Goal: Check status: Check status

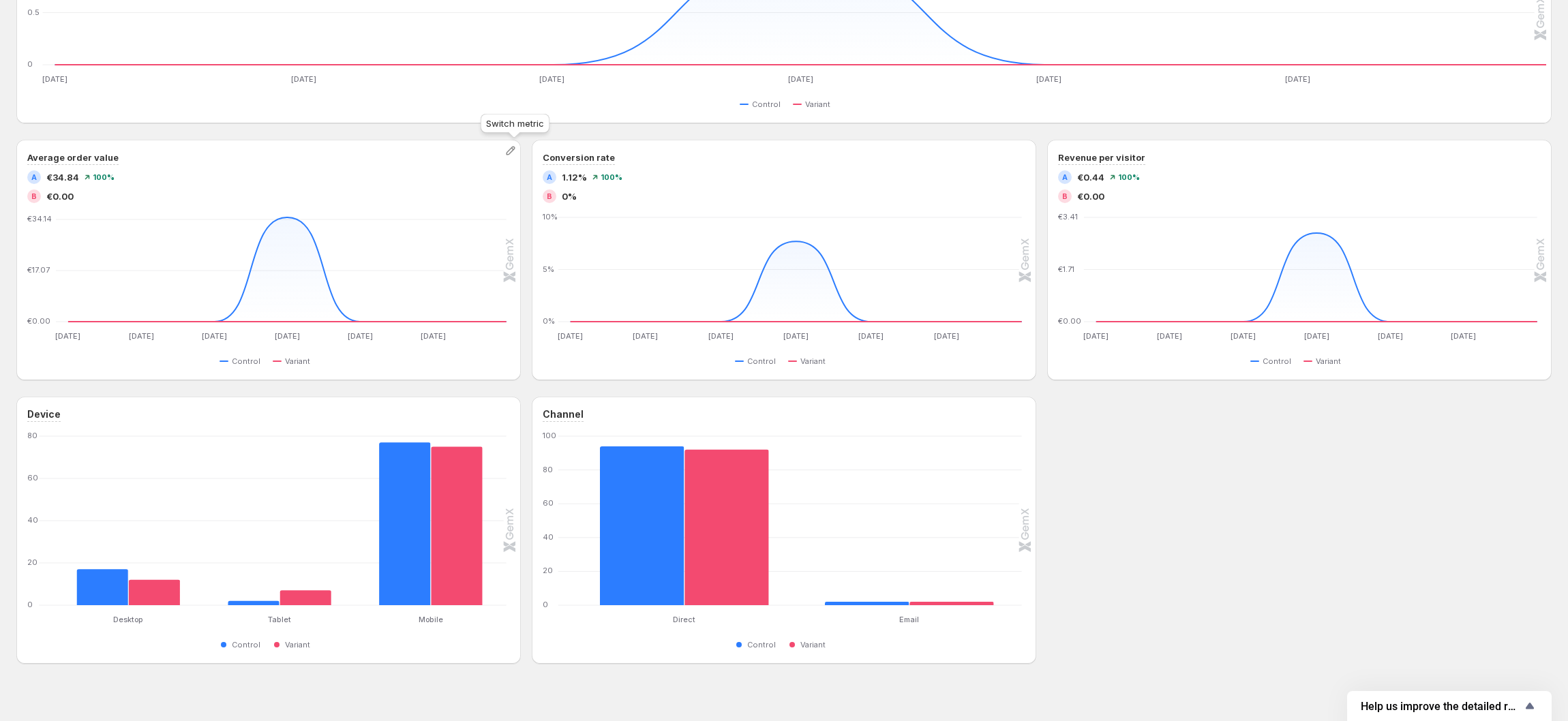
scroll to position [486, 0]
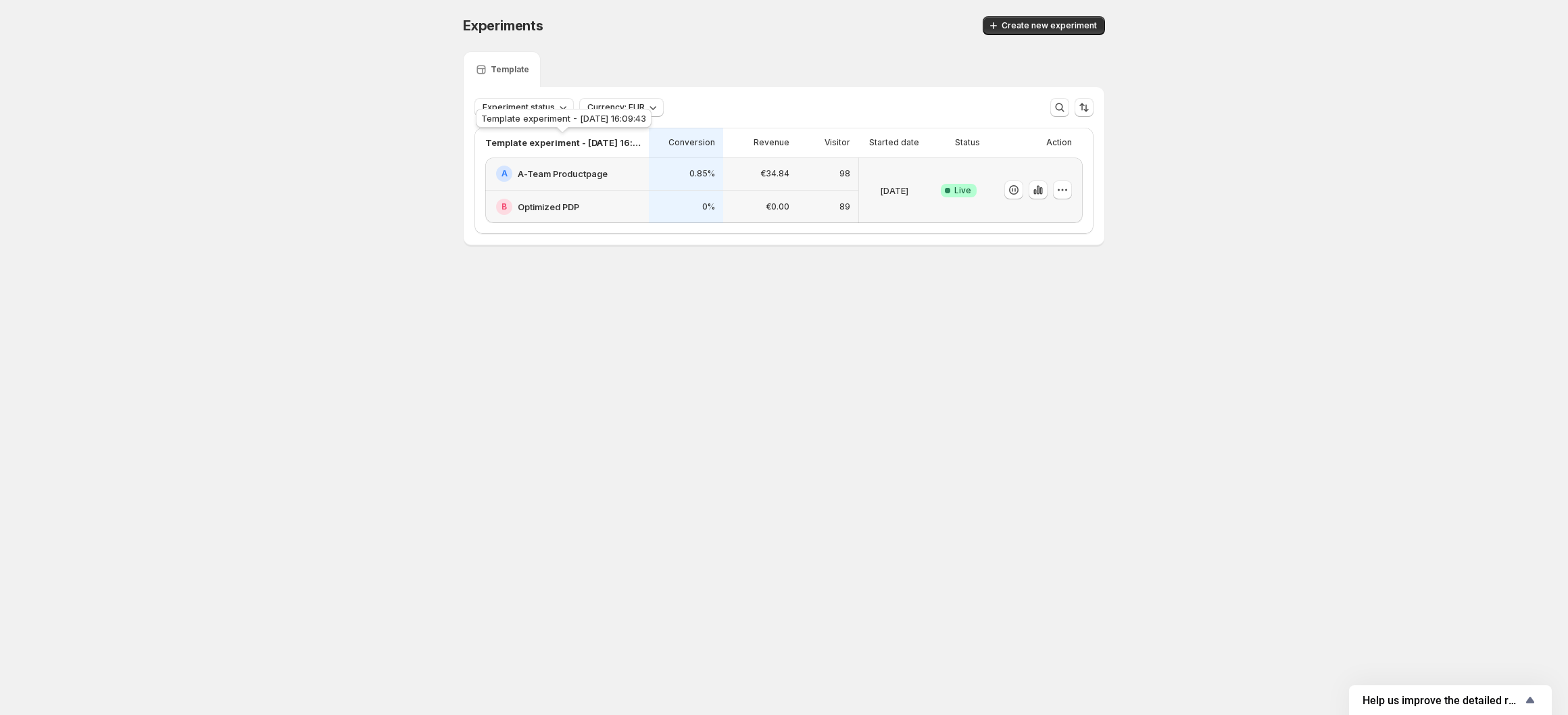
click at [558, 140] on p "Template experiment - [DATE] 16:09:43" at bounding box center [563, 143] width 156 height 14
click at [612, 141] on p "Template experiment - [DATE] 16:09:43" at bounding box center [563, 143] width 156 height 14
click at [591, 181] on div "A A-Team Productpage" at bounding box center [568, 173] width 144 height 16
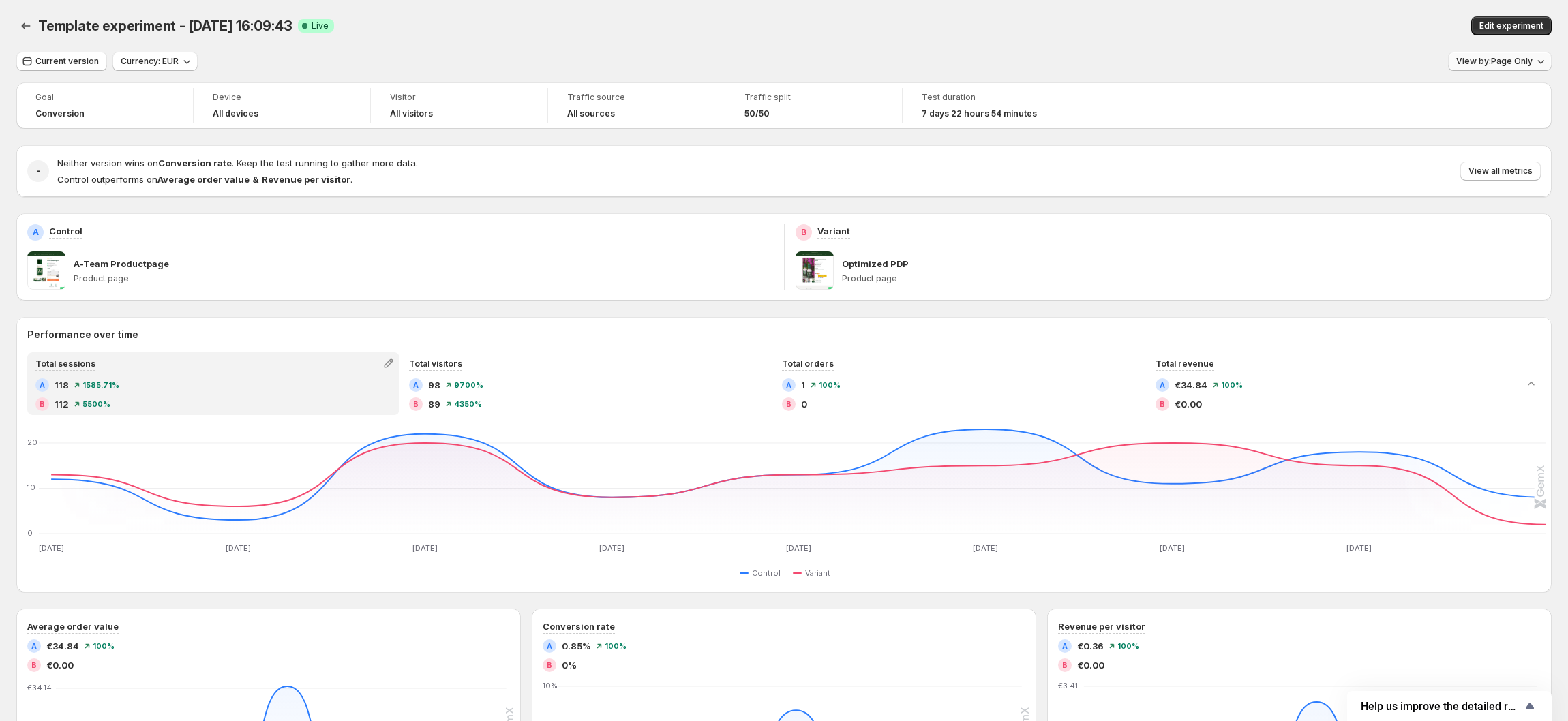
click at [1507, 62] on span "View by: Page Only" at bounding box center [1495, 61] width 77 height 11
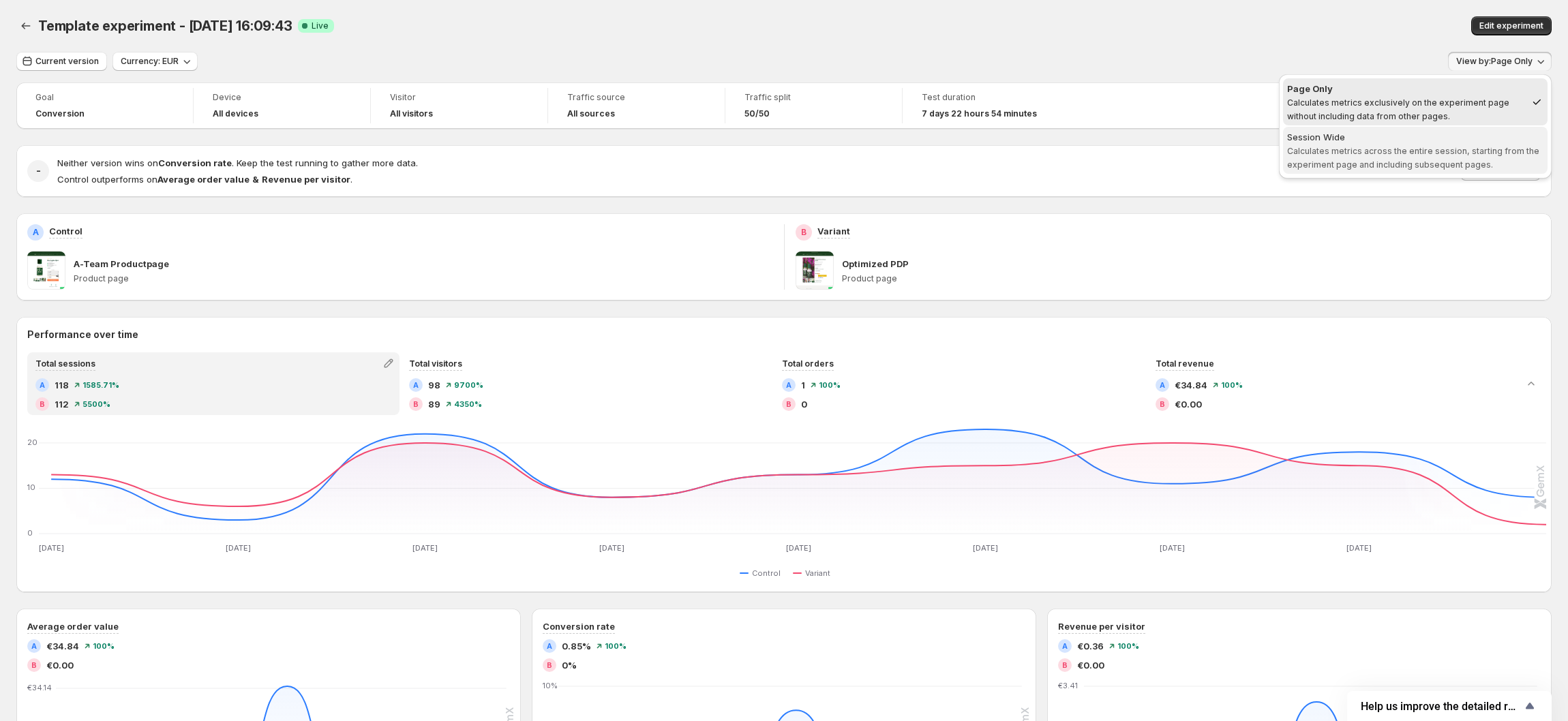
click at [1478, 147] on span "Calculates metrics across the entire session, starting from the experiment page…" at bounding box center [1413, 157] width 252 height 24
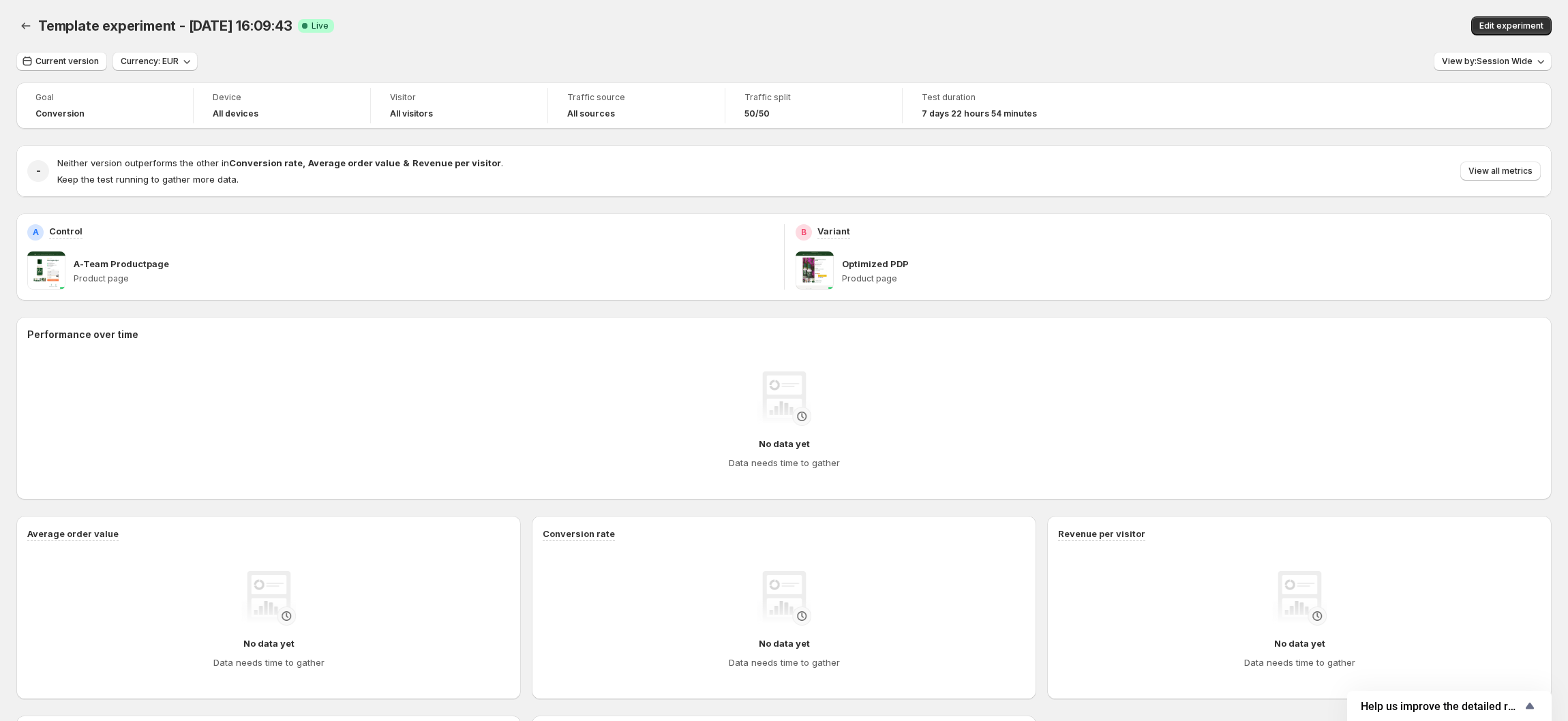
click at [1335, 51] on div "Template experiment - [DATE] 16:09:43. This page is ready Template experiment -…" at bounding box center [784, 26] width 1536 height 52
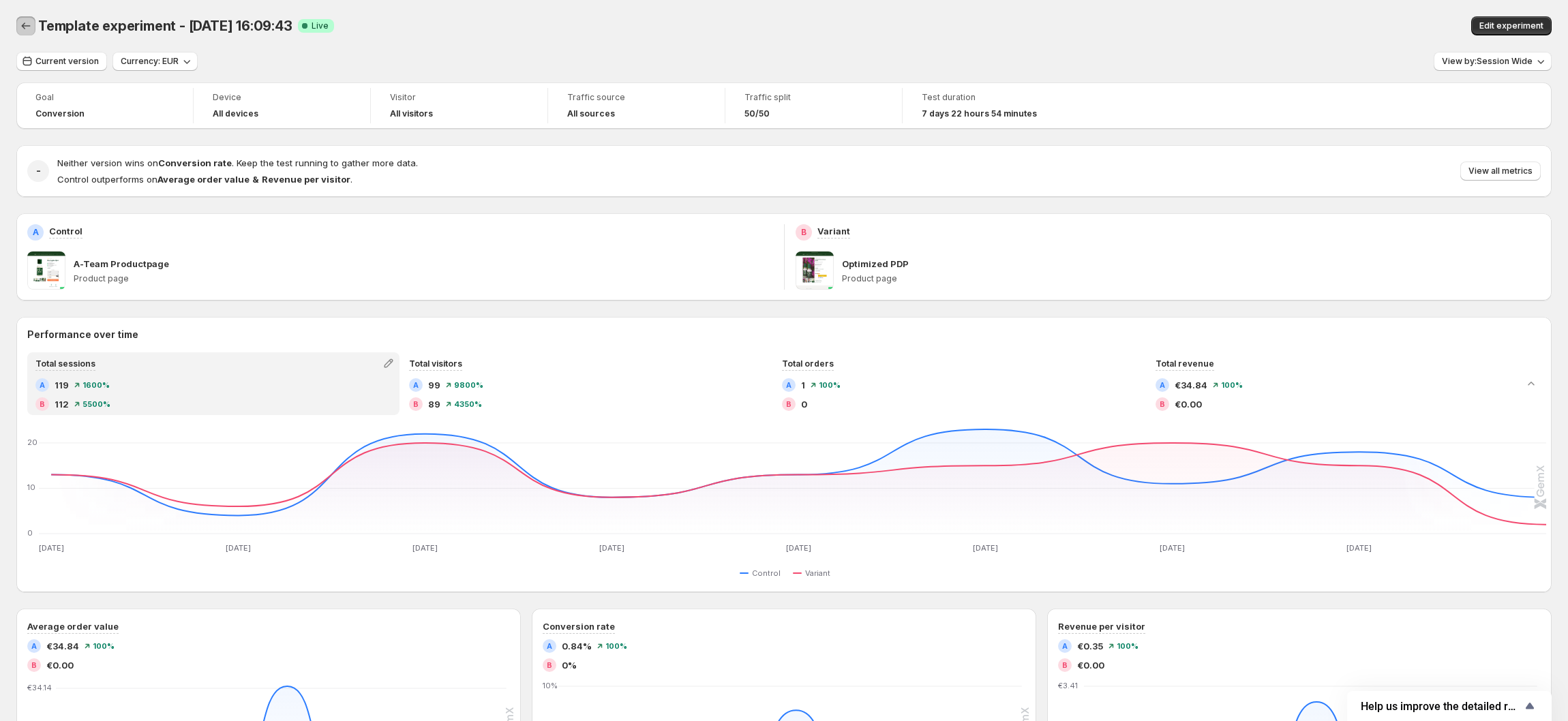
click at [30, 30] on icon "Back" at bounding box center [26, 26] width 14 height 14
